Goal: Register for event/course

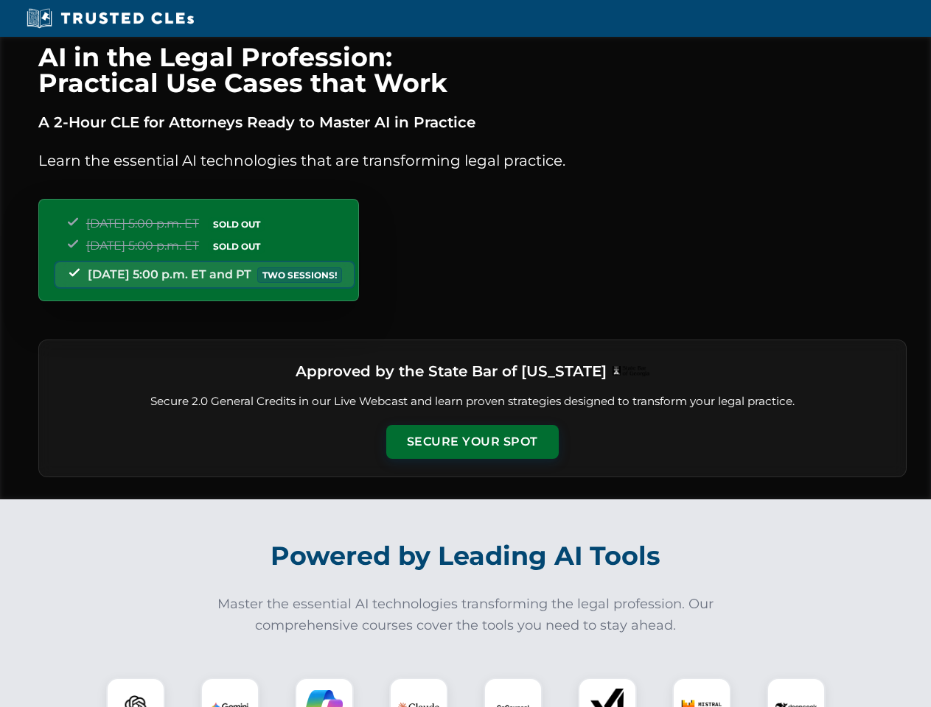
click at [472, 442] on button "Secure Your Spot" at bounding box center [472, 442] width 172 height 34
click at [136, 693] on img at bounding box center [135, 707] width 43 height 43
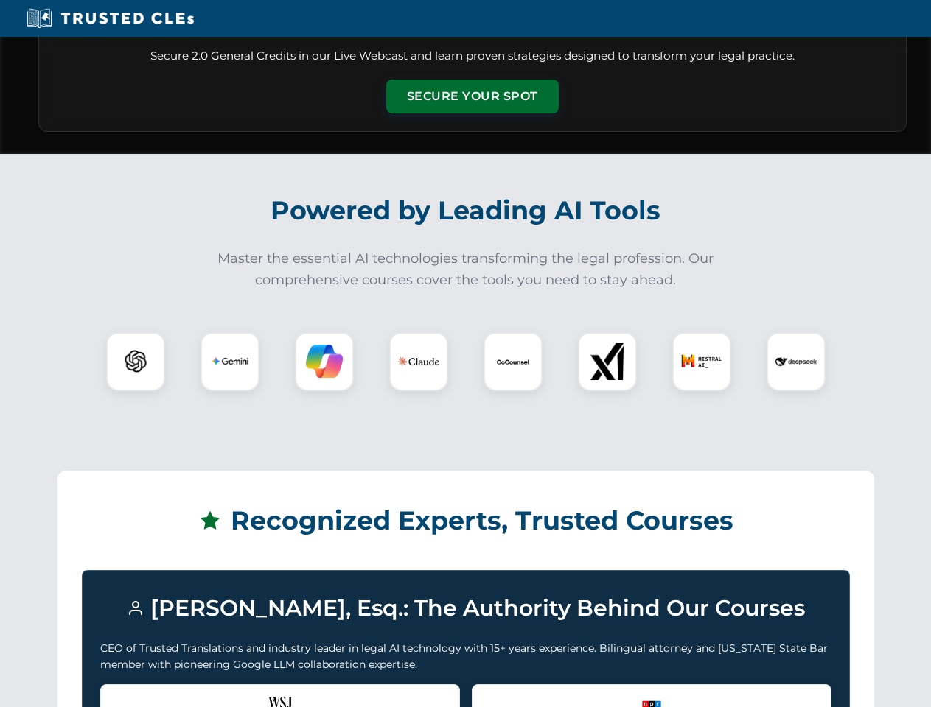
click at [230, 693] on div "Recognized by the WSJ [PERSON_NAME] was featured for his expertise in AI legal …" at bounding box center [280, 714] width 360 height 59
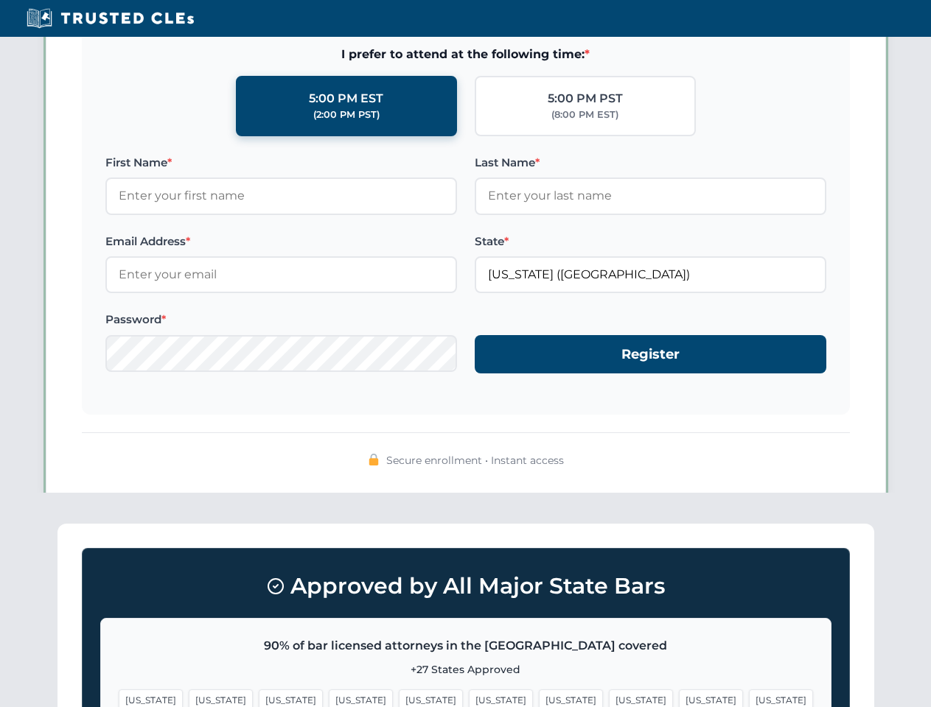
click at [539, 693] on span "[US_STATE]" at bounding box center [571, 700] width 64 height 21
click at [679, 693] on span "[US_STATE]" at bounding box center [711, 700] width 64 height 21
